Goal: Contribute content

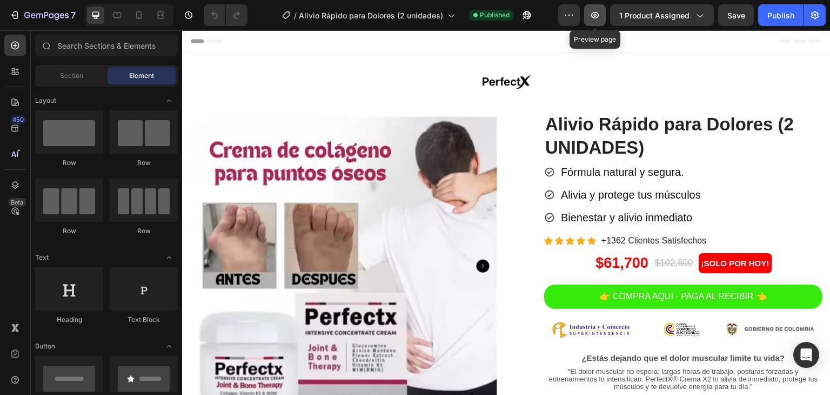
click at [592, 18] on icon "button" at bounding box center [595, 15] width 8 height 6
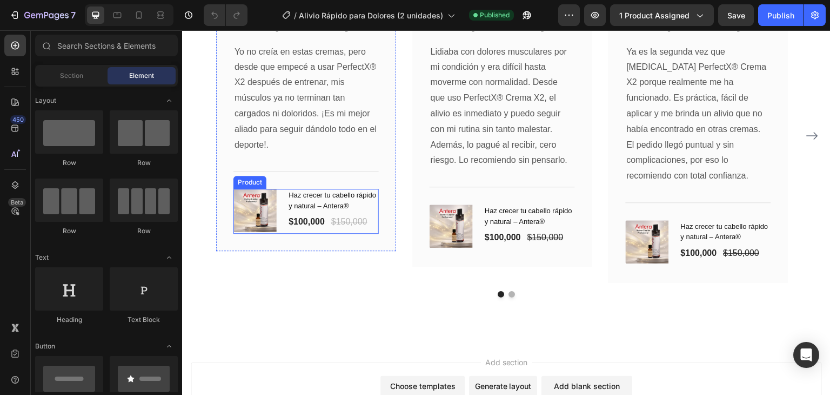
scroll to position [2893, 0]
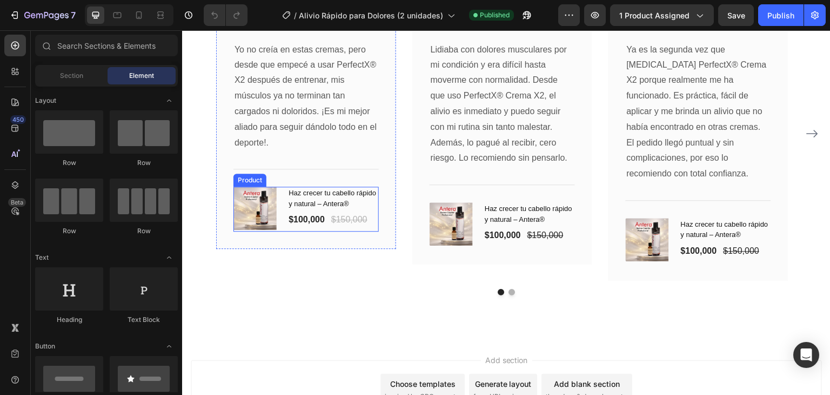
click at [335, 209] on div "(P) Price" at bounding box center [348, 206] width 31 height 10
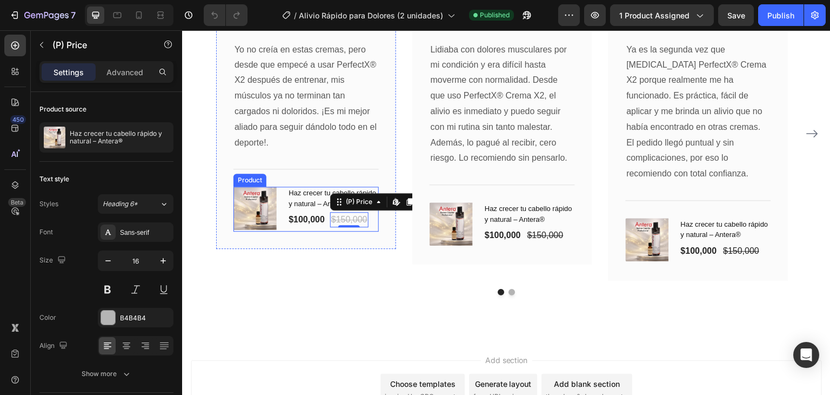
click at [296, 196] on h1 "Haz crecer tu cabello rápido y natural – Antera®" at bounding box center [333, 198] width 91 height 23
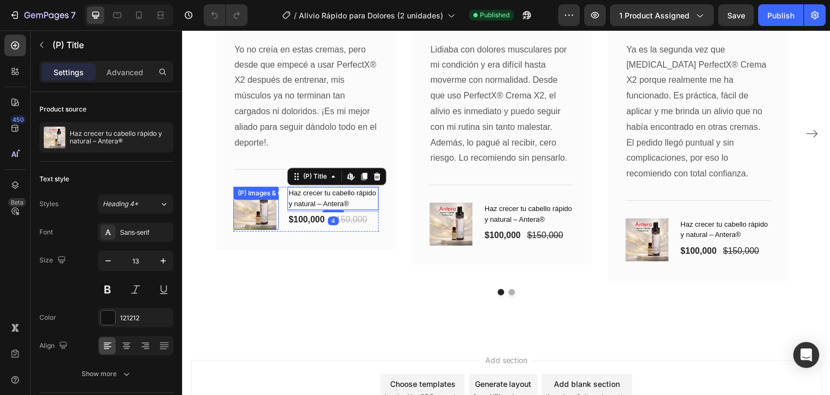
click at [252, 198] on div "(P) Images & Gallery" at bounding box center [269, 193] width 66 height 10
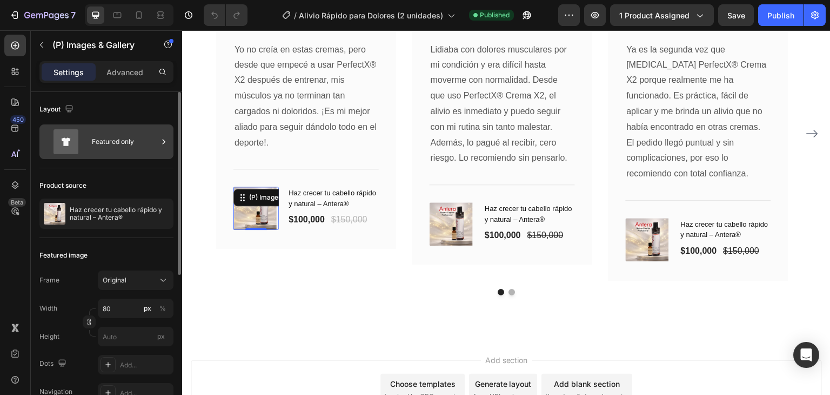
click at [116, 148] on div "Featured only" at bounding box center [125, 141] width 66 height 25
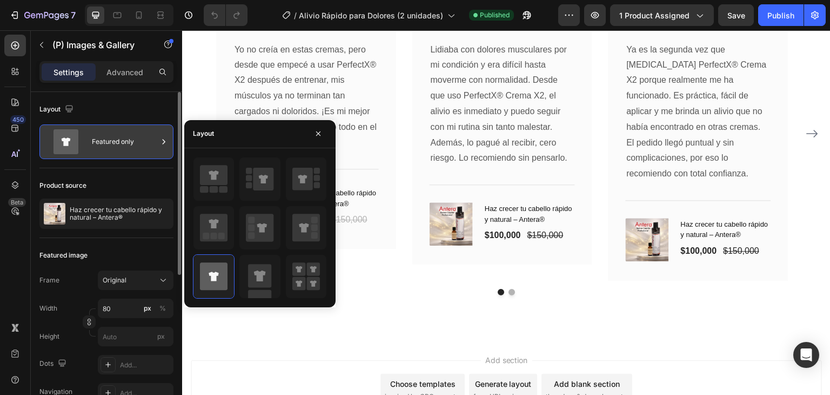
click at [122, 129] on div "Featured only" at bounding box center [125, 141] width 66 height 25
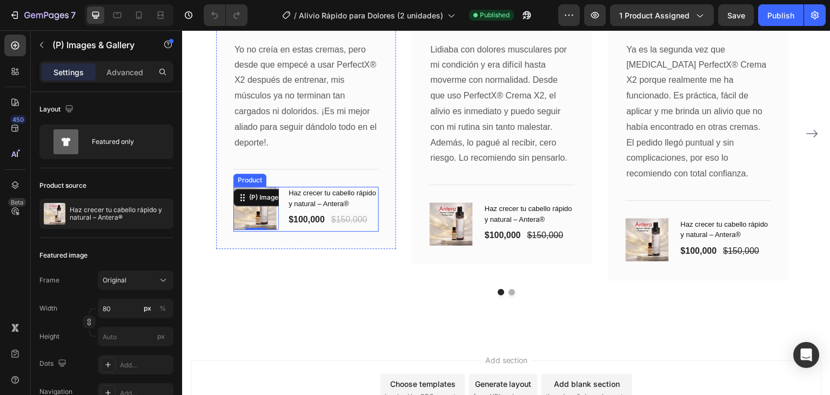
click at [370, 231] on div "Haz crecer tu cabello rápido y natural – Antera® (P) Title $100,000 (P) Price (…" at bounding box center [333, 209] width 91 height 45
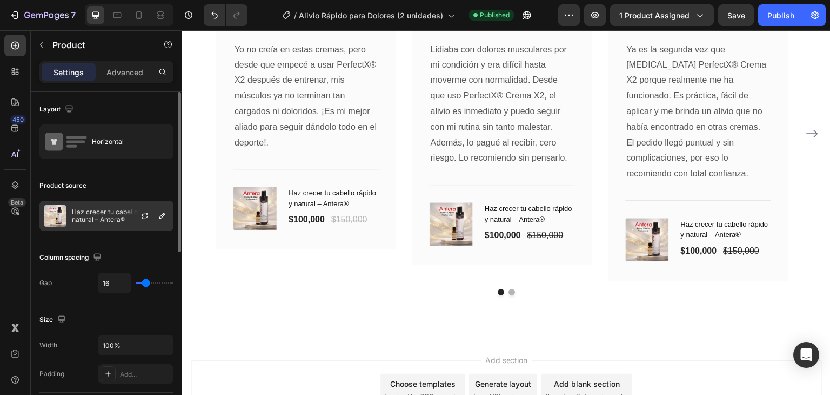
click at [122, 212] on p "Haz crecer tu cabello rápido y natural – Antera®" at bounding box center [120, 215] width 97 height 15
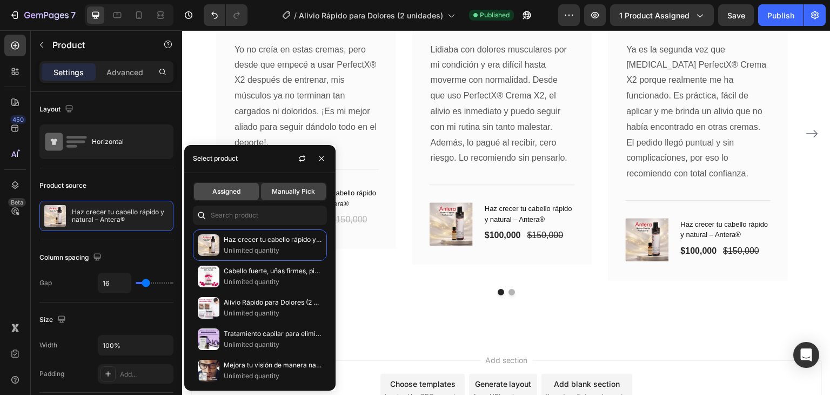
click at [240, 195] on span "Assigned" at bounding box center [226, 192] width 28 height 10
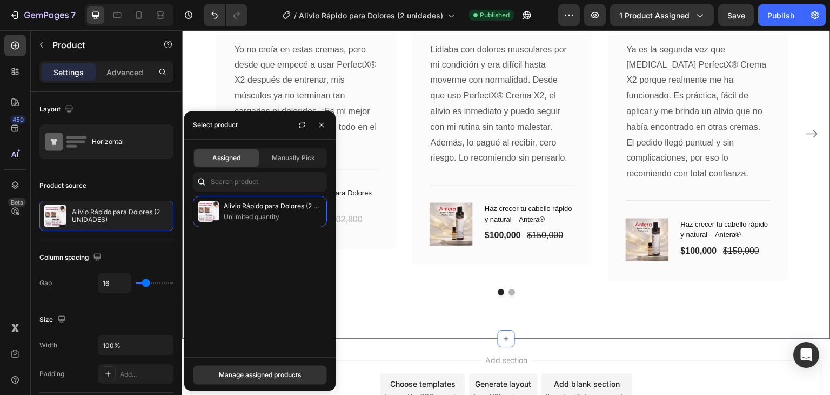
click at [386, 304] on div "Que dicen nuestros clientes Heading Contamos con soporte de 24/7 por nuestro ca…" at bounding box center [506, 100] width 649 height 477
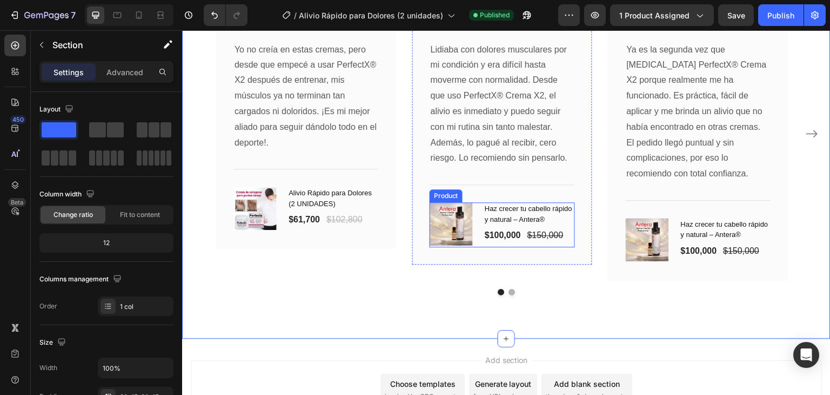
click at [480, 210] on div "(P) Images & Gallery Haz crecer tu cabello rápido y natural – Antera® (P) Title…" at bounding box center [502, 224] width 145 height 45
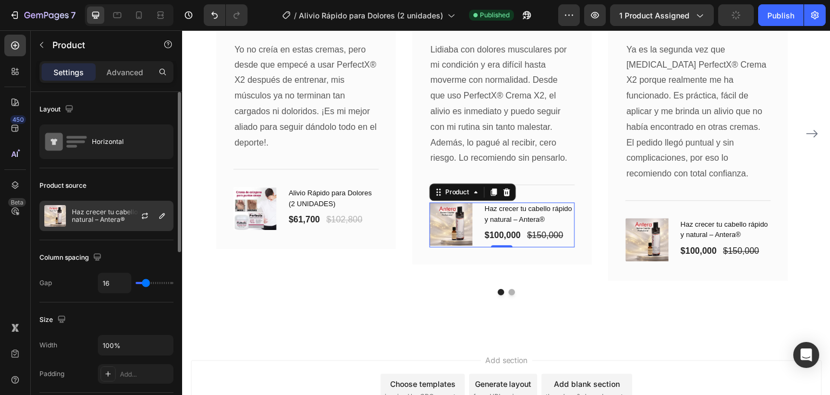
click at [58, 227] on div "Haz crecer tu cabello rápido y natural – Antera®" at bounding box center [106, 216] width 134 height 30
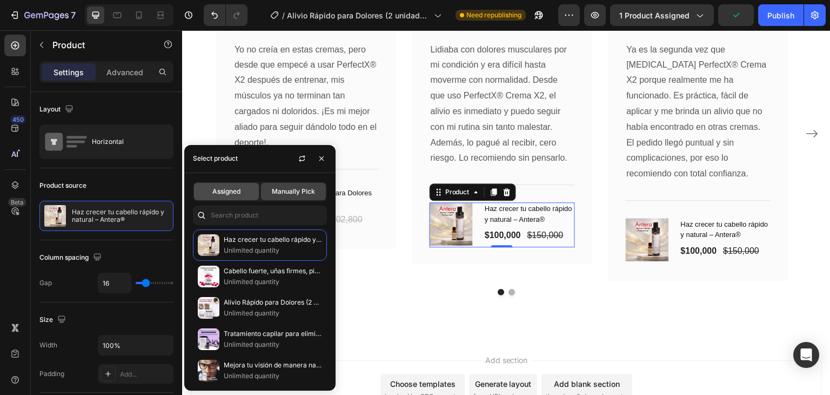
click at [239, 192] on span "Assigned" at bounding box center [226, 192] width 28 height 10
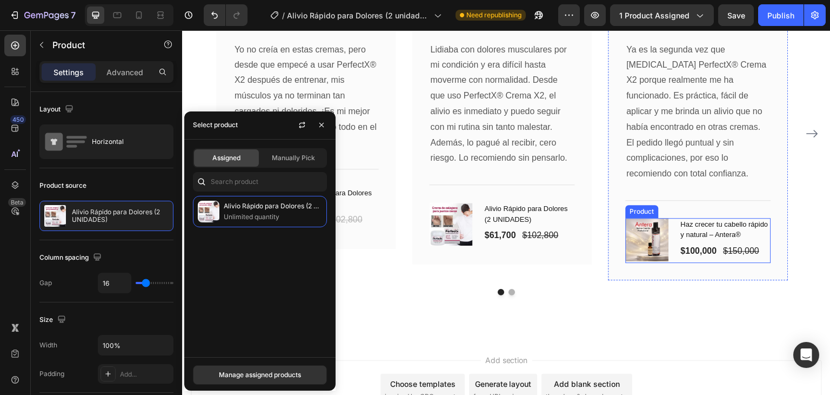
click at [676, 225] on div "(P) Images & Gallery Haz crecer tu cabello rápido y natural – Antera® (P) Title…" at bounding box center [698, 240] width 145 height 45
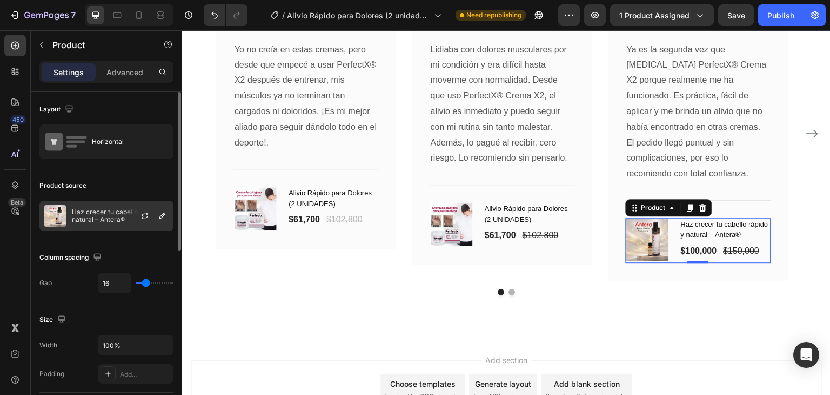
click at [118, 209] on p "Haz crecer tu cabello rápido y natural – Antera®" at bounding box center [120, 215] width 97 height 15
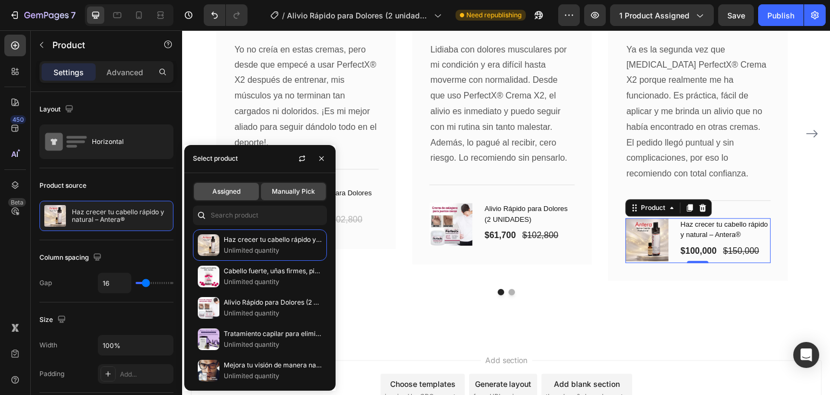
click at [240, 189] on span "Assigned" at bounding box center [226, 192] width 28 height 10
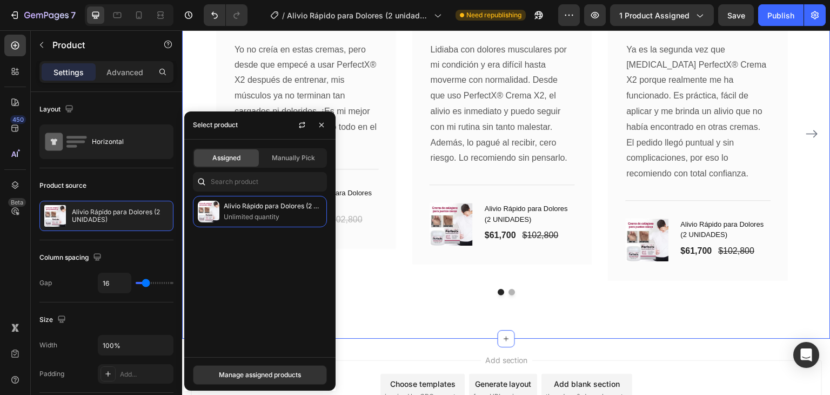
click at [725, 296] on div "Que dicen nuestros clientes Heading Contamos con soporte de 24/7 por nuestro ca…" at bounding box center [506, 100] width 649 height 477
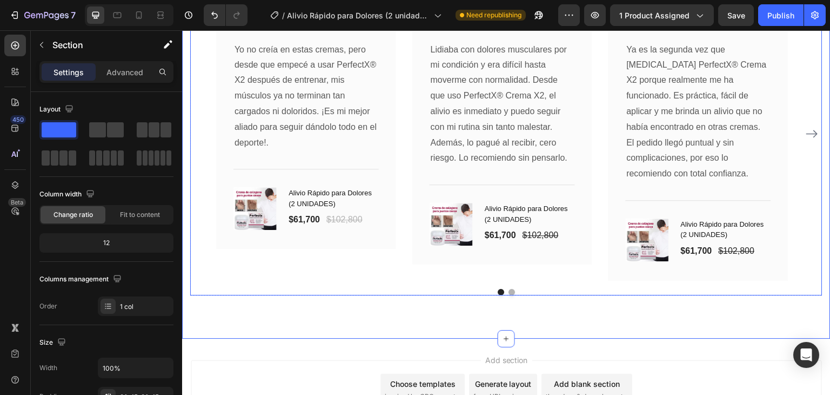
click at [806, 127] on icon "Carousel Next Arrow" at bounding box center [812, 133] width 13 height 13
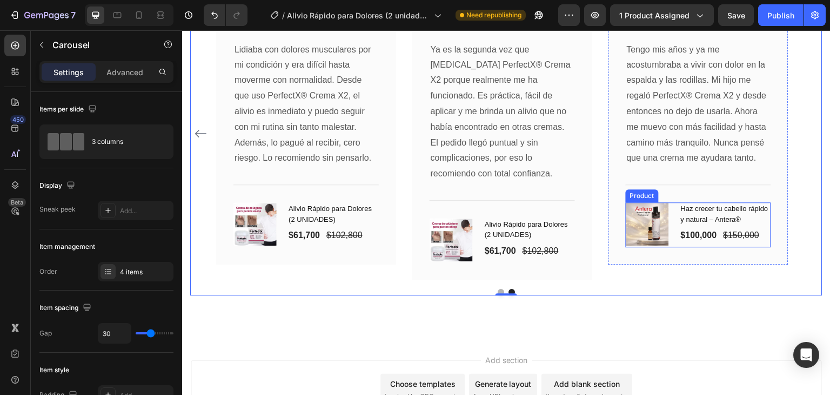
click at [674, 220] on div "(P) Images & Gallery Haz crecer tu cabello rápido y natural – Antera® (P) Title…" at bounding box center [698, 224] width 145 height 45
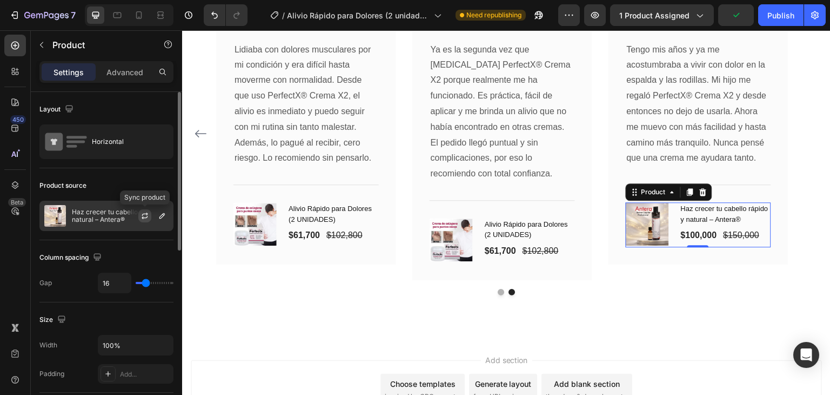
click at [145, 219] on icon "button" at bounding box center [145, 215] width 9 height 9
click at [116, 208] on p "Haz crecer tu cabello rápido y natural – Antera®" at bounding box center [120, 215] width 97 height 15
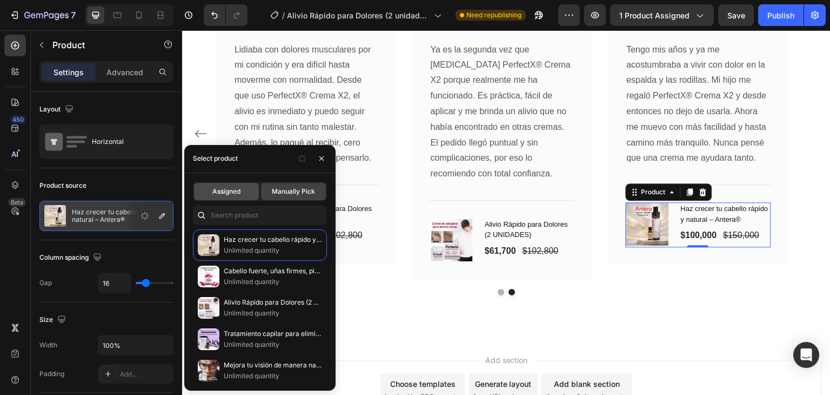
click at [237, 183] on div "Assigned" at bounding box center [226, 191] width 65 height 17
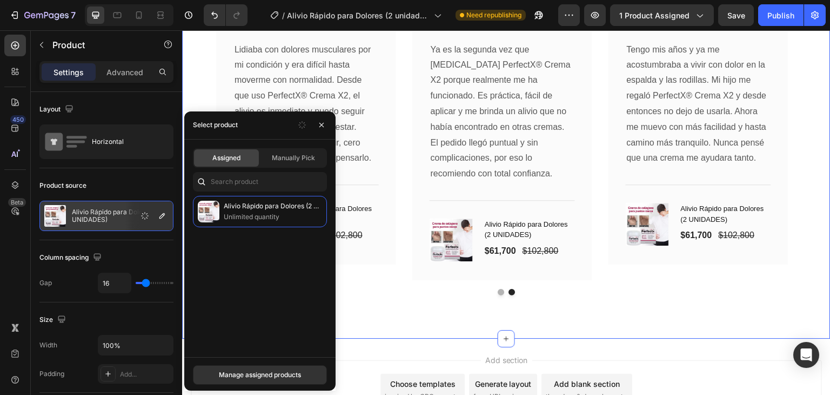
click at [590, 308] on div "Que dicen nuestros clientes Heading Contamos con soporte de 24/7 por nuestro ca…" at bounding box center [506, 100] width 649 height 477
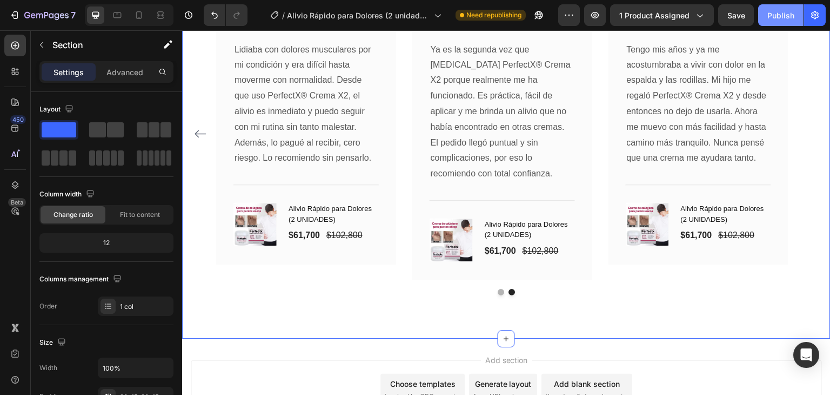
click at [768, 20] on div "Publish" at bounding box center [781, 15] width 27 height 11
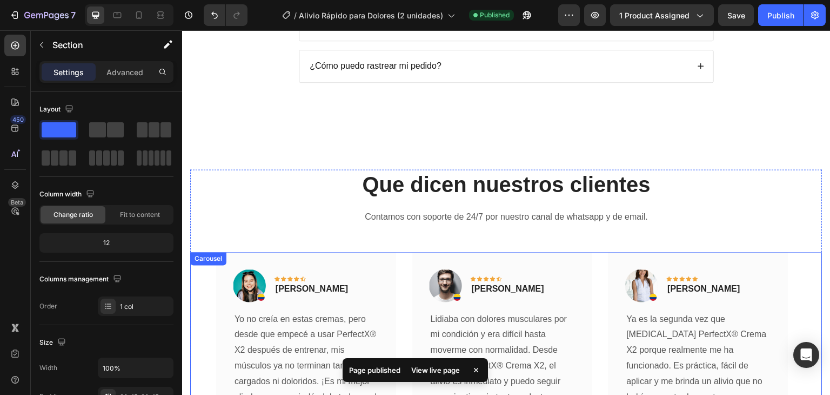
scroll to position [2416, 0]
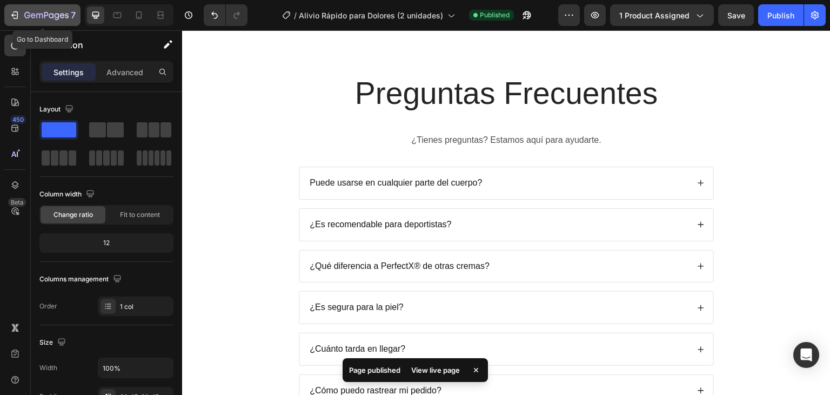
click at [46, 19] on icon "button" at bounding box center [46, 15] width 44 height 9
